Goal: Navigation & Orientation: Find specific page/section

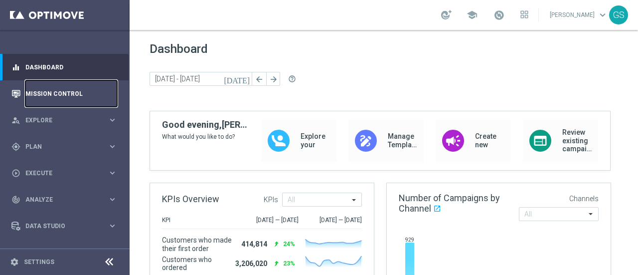
click at [60, 92] on link "Mission Control" at bounding box center [71, 93] width 92 height 26
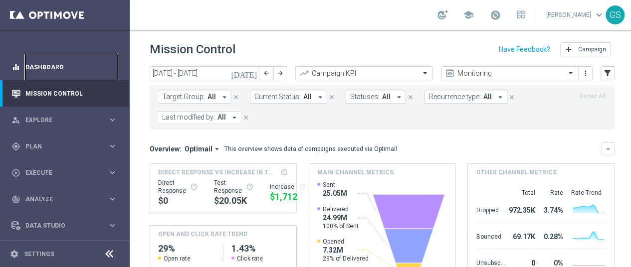
click at [40, 67] on link "Dashboard" at bounding box center [71, 67] width 92 height 26
